Goal: Transaction & Acquisition: Purchase product/service

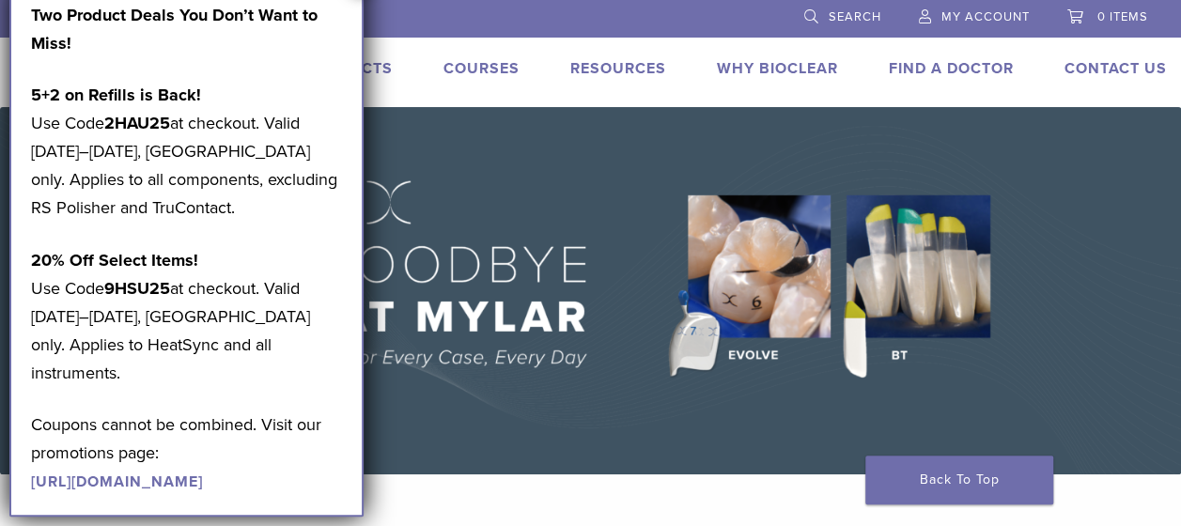
click at [491, 206] on img at bounding box center [590, 290] width 1181 height 367
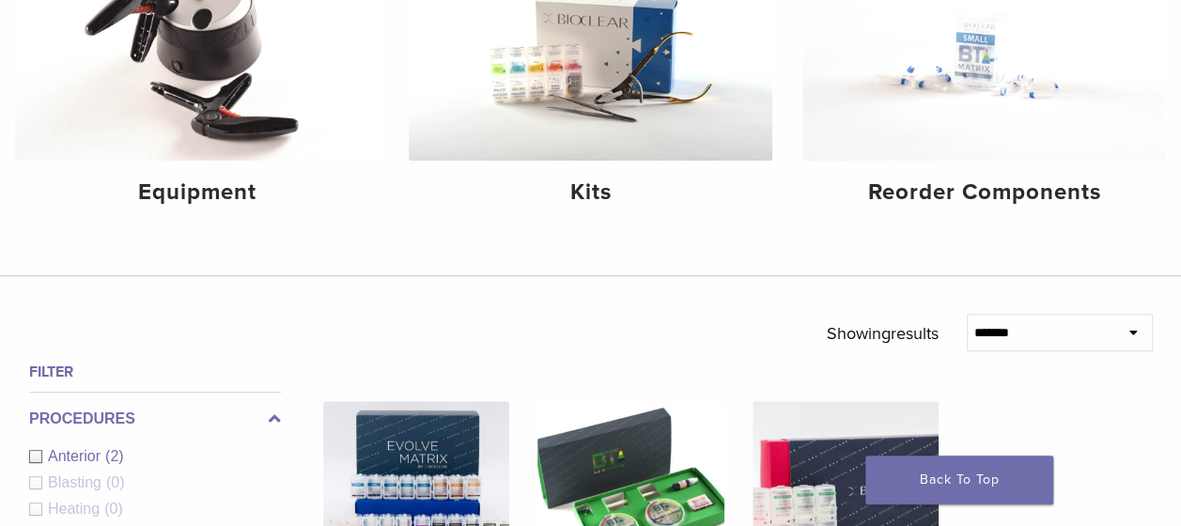
scroll to position [282, 0]
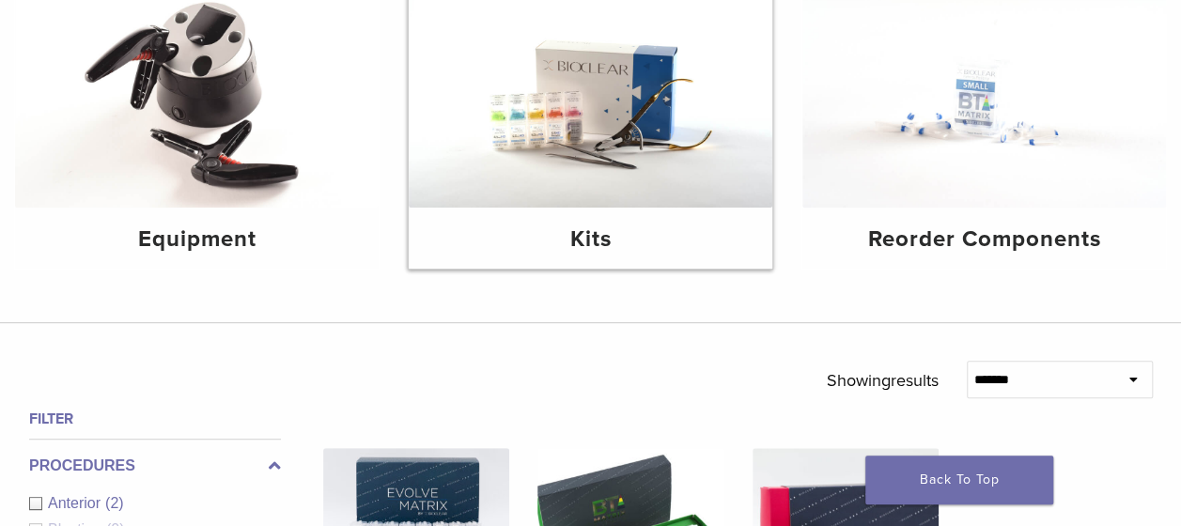
click at [632, 93] on img at bounding box center [591, 86] width 364 height 242
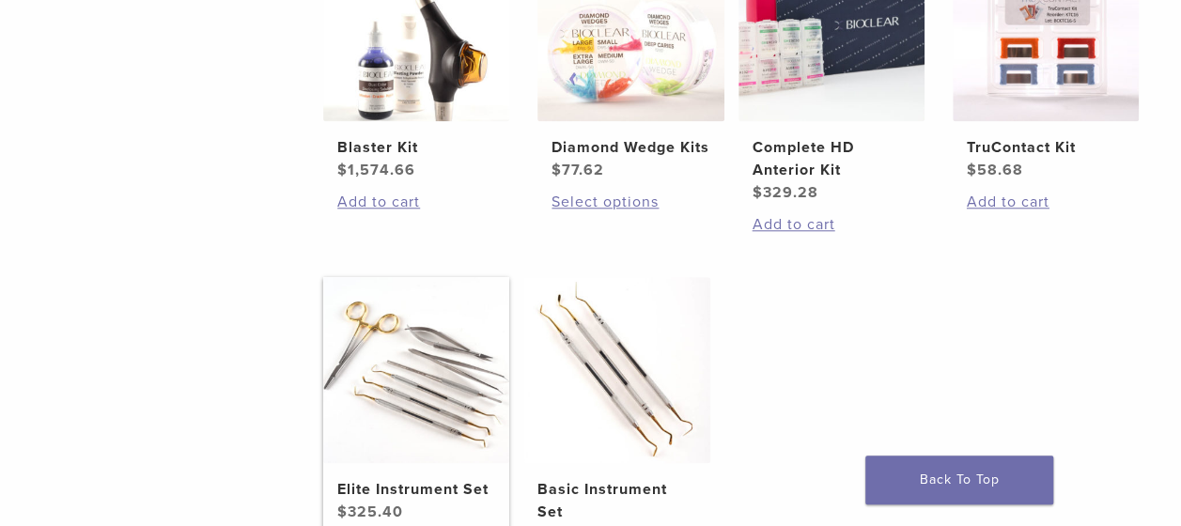
scroll to position [939, 0]
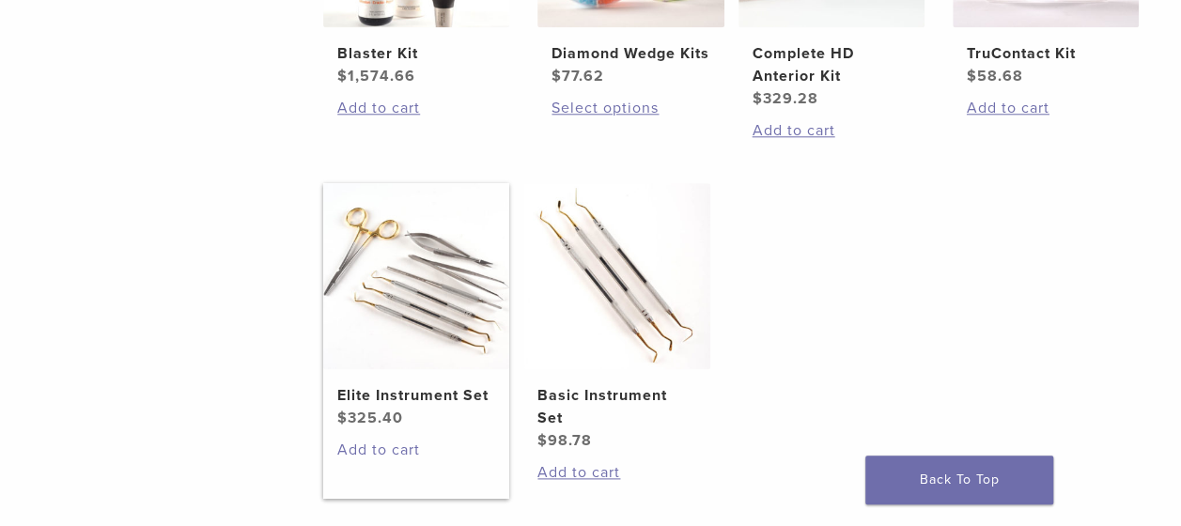
click at [399, 440] on link "Add to cart" at bounding box center [416, 450] width 158 height 23
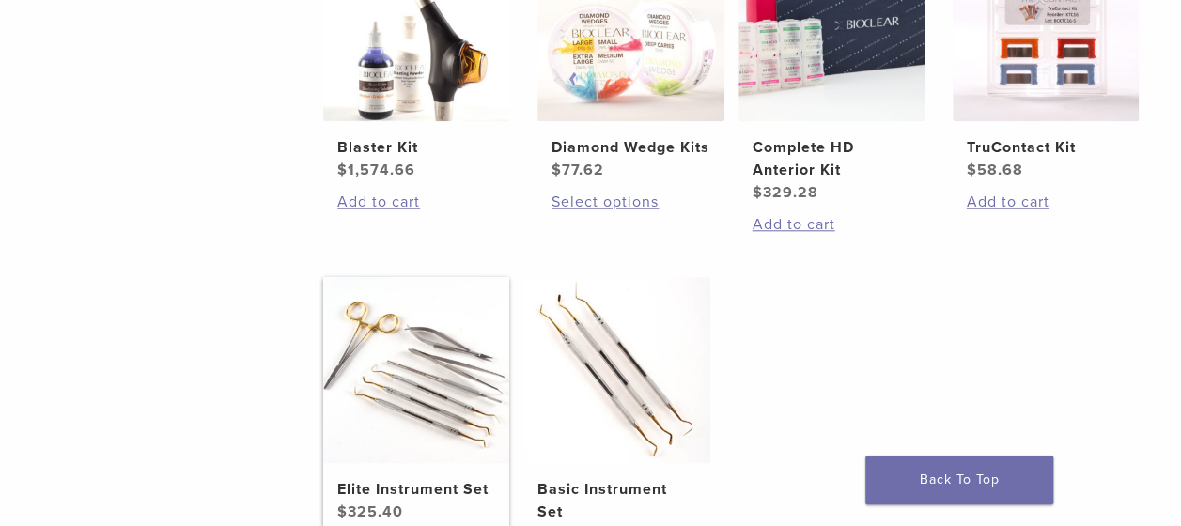
click at [389, 318] on img at bounding box center [416, 370] width 186 height 186
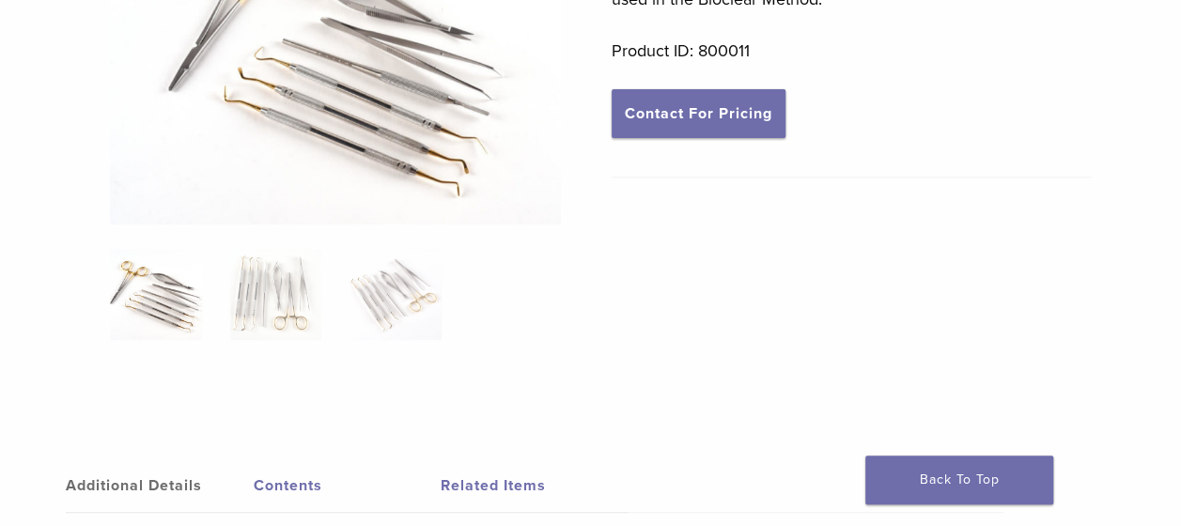
scroll to position [470, 0]
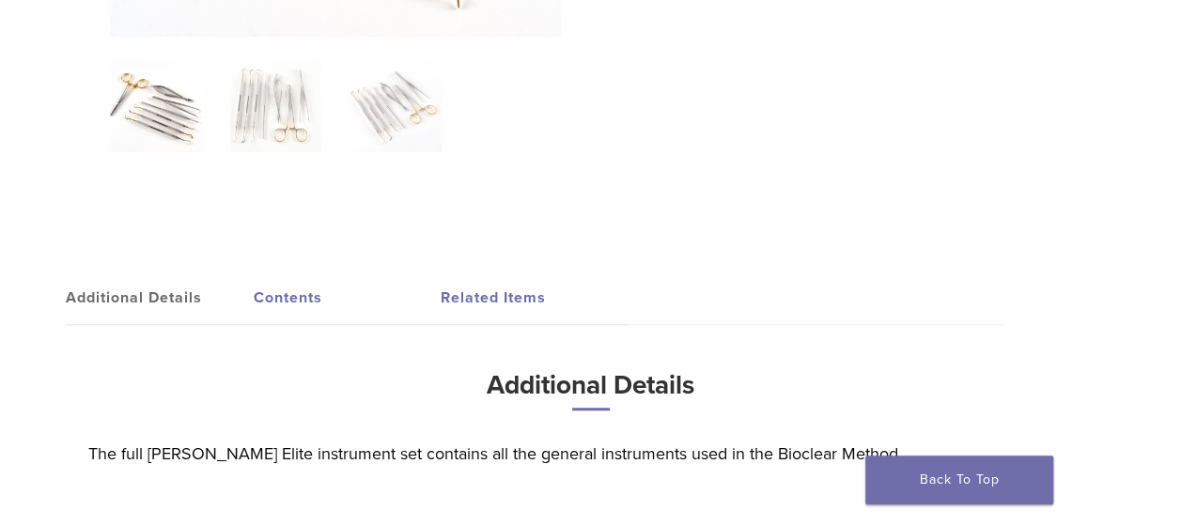
click at [308, 288] on link "Contents" at bounding box center [348, 297] width 188 height 53
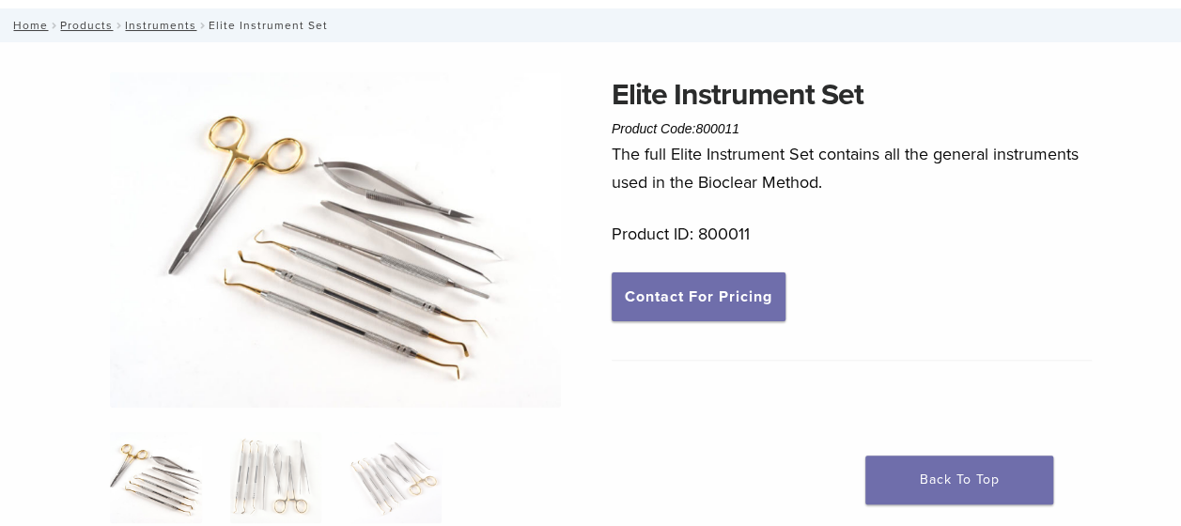
scroll to position [94, 0]
